Goal: Information Seeking & Learning: Learn about a topic

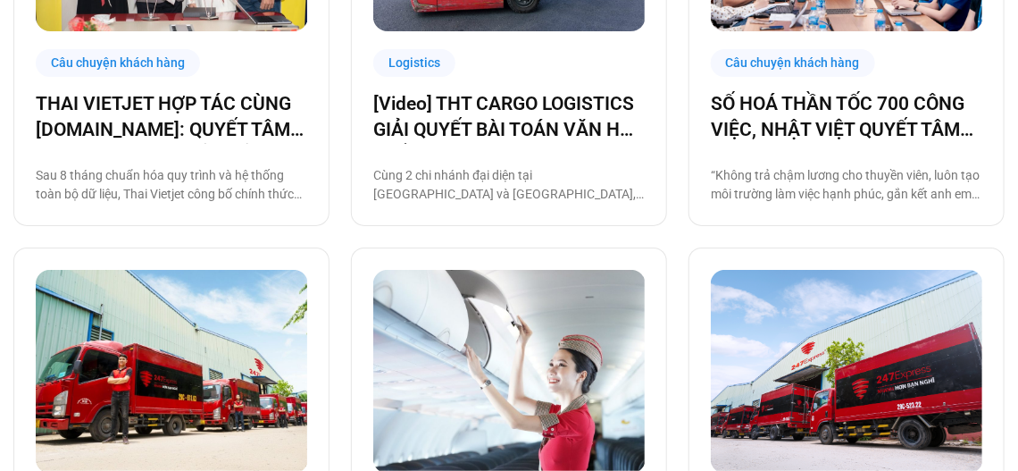
scroll to position [715, 0]
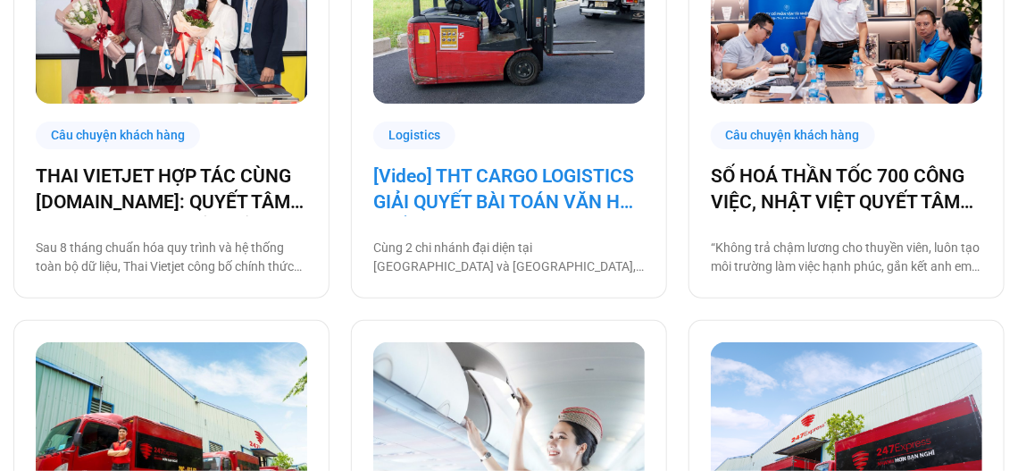
click at [485, 191] on link "[Video] THT CARGO LOGISTICS GIẢI QUYẾT BÀI TOÁN VĂN HÓA NHẰM TĂNG TRƯỞNG BỀN VỮ…" at bounding box center [509, 189] width 272 height 53
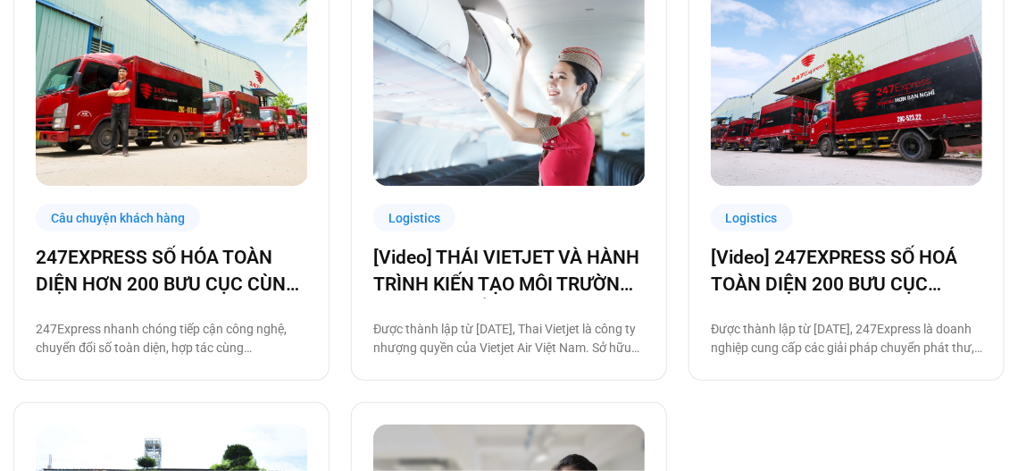
scroll to position [983, 0]
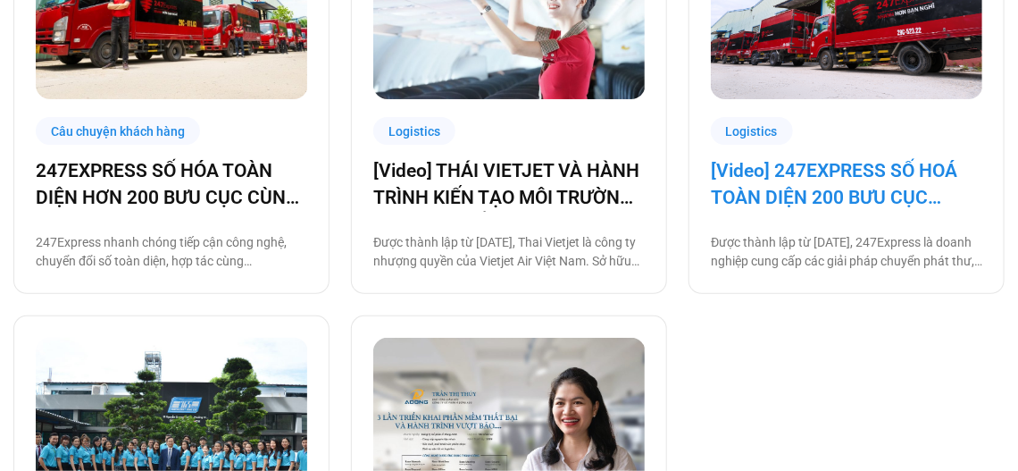
click at [830, 196] on link "[Video] 247EXPRESS SỐ HOÁ TOÀN DIỆN 200 BƯU CỤC CÙNG [DOMAIN_NAME]" at bounding box center [847, 185] width 272 height 53
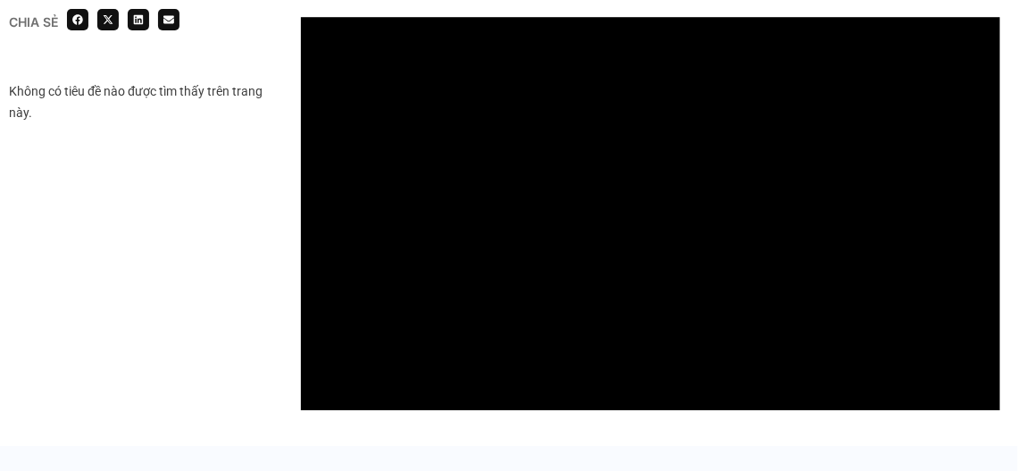
scroll to position [1518, 0]
